Goal: Communication & Community: Participate in discussion

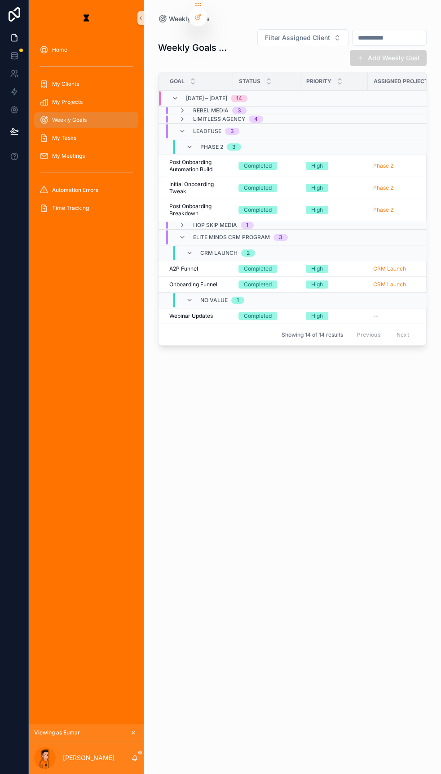
click at [121, 764] on div "[PERSON_NAME]" at bounding box center [86, 757] width 115 height 32
click at [133, 758] on icon "scrollable content" at bounding box center [135, 757] width 5 height 4
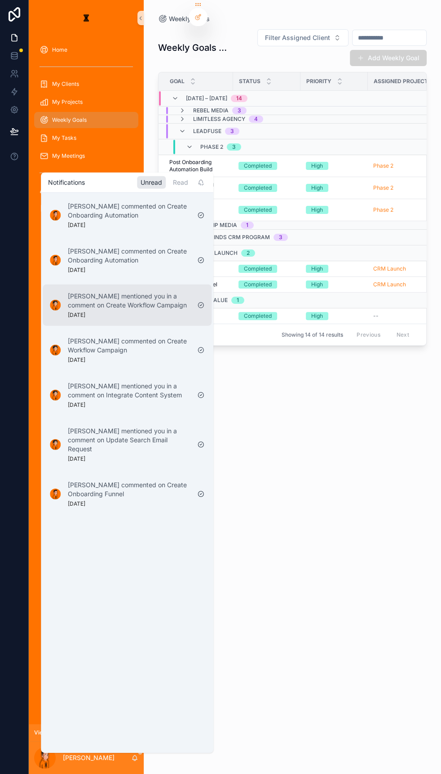
click at [137, 291] on p "[PERSON_NAME] mentioned you in a comment on Create Workflow Campaign" at bounding box center [129, 300] width 122 height 18
